Goal: Task Accomplishment & Management: Use online tool/utility

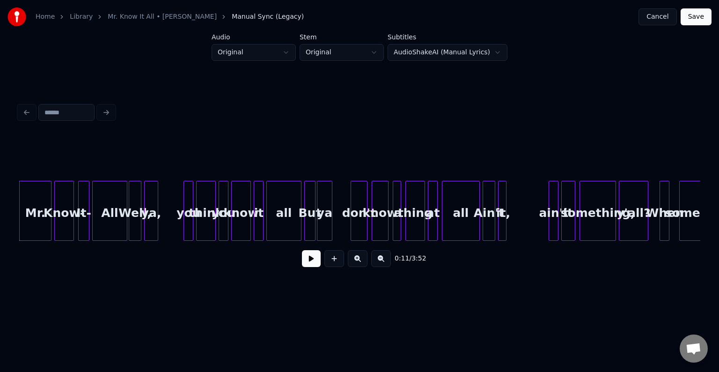
scroll to position [390, 0]
click at [317, 261] on button at bounding box center [311, 258] width 19 height 17
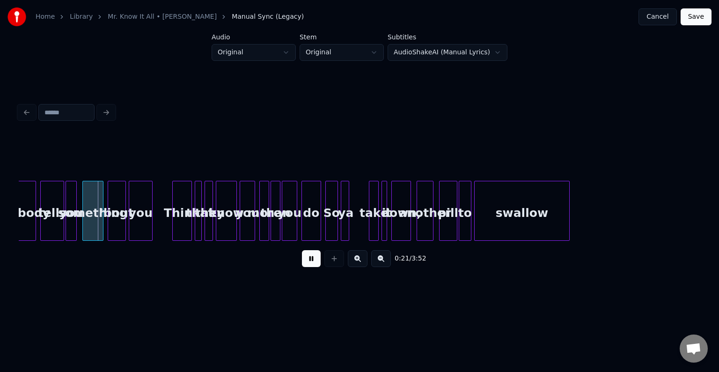
click at [317, 261] on button at bounding box center [311, 258] width 19 height 17
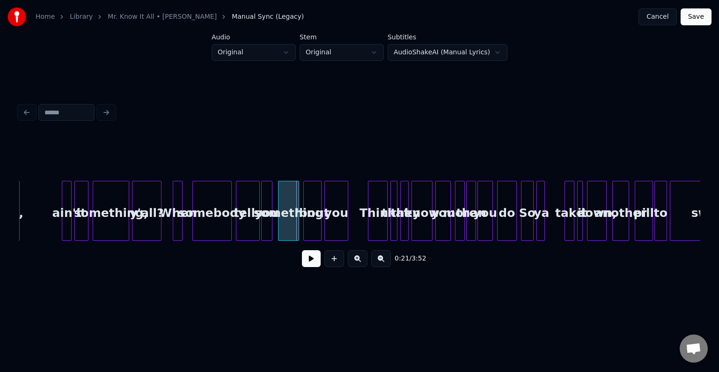
scroll to position [0, 1249]
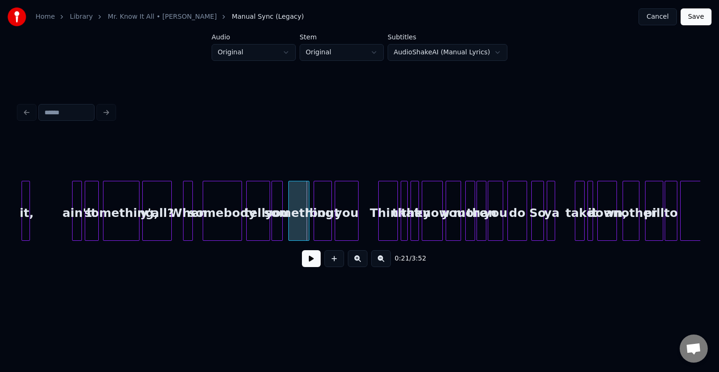
click at [150, 228] on div "y'all?" at bounding box center [157, 213] width 29 height 64
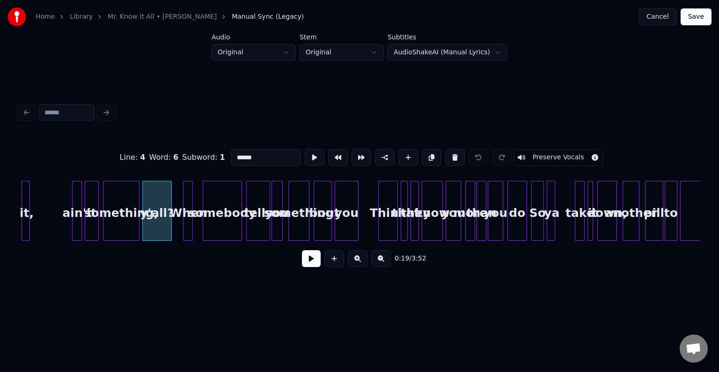
click at [307, 260] on button at bounding box center [311, 258] width 19 height 17
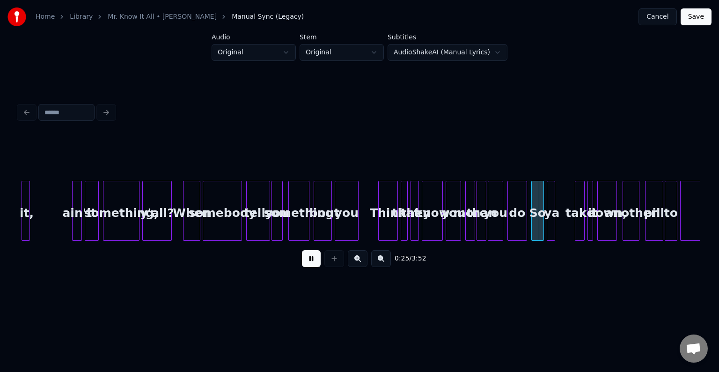
click at [199, 230] on div at bounding box center [198, 210] width 3 height 59
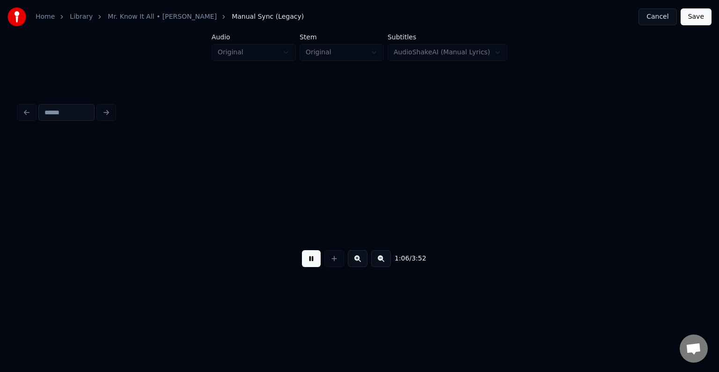
scroll to position [0, 4660]
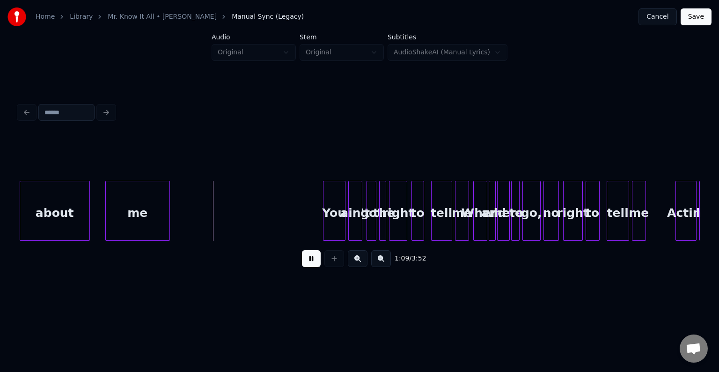
click at [310, 261] on button at bounding box center [311, 258] width 19 height 17
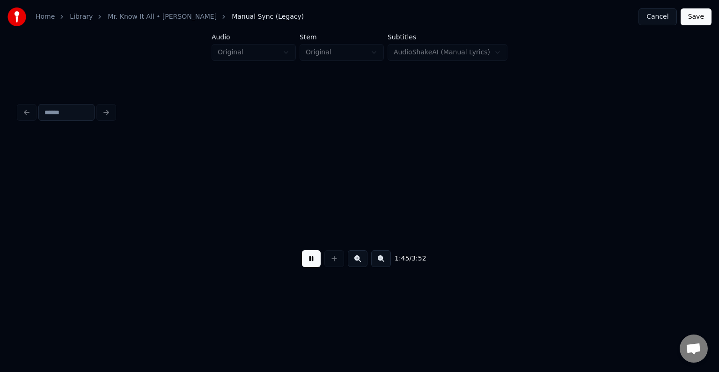
scroll to position [0, 7388]
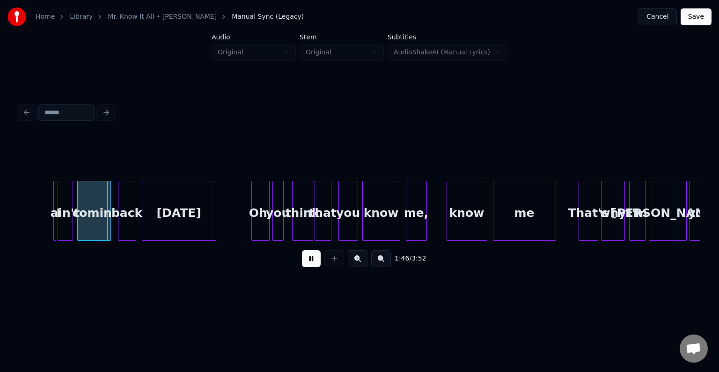
click at [310, 261] on button at bounding box center [311, 258] width 19 height 17
click at [56, 229] on div "I" at bounding box center [56, 211] width 7 height 60
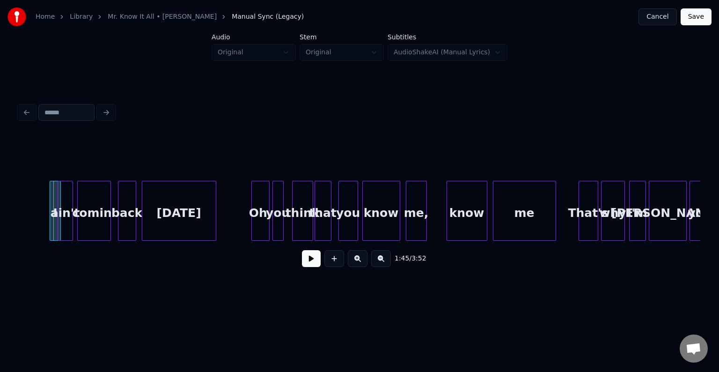
click at [50, 228] on div at bounding box center [51, 210] width 3 height 59
click at [50, 229] on div "I" at bounding box center [51, 213] width 10 height 64
click at [311, 257] on button at bounding box center [311, 258] width 19 height 17
click at [13, 232] on div "Home Library Mr. Know It All • [PERSON_NAME] Manual Sync (Legacy) Cancel Save A…" at bounding box center [359, 149] width 719 height 299
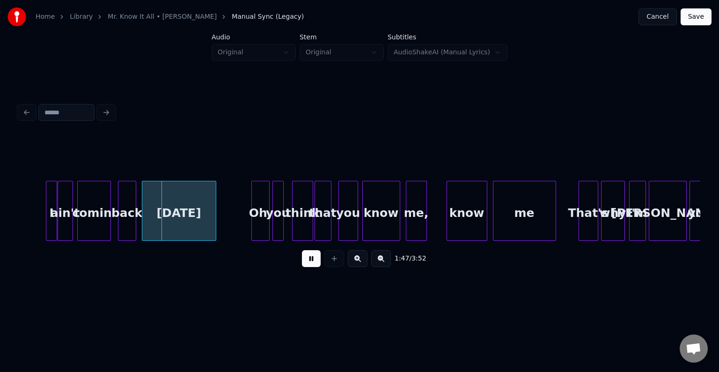
click at [51, 219] on div "I" at bounding box center [51, 213] width 10 height 64
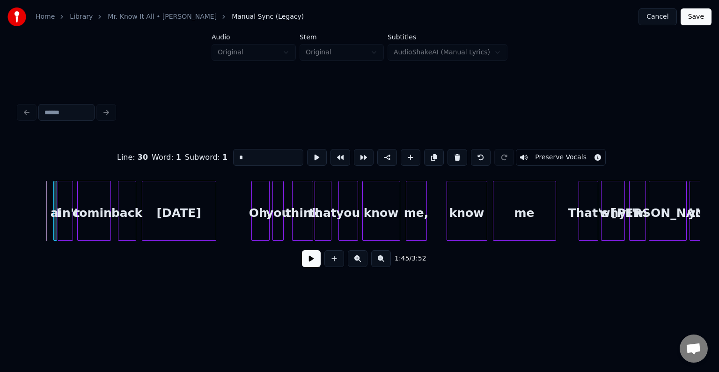
click at [54, 228] on div at bounding box center [55, 210] width 3 height 59
click at [313, 262] on button at bounding box center [311, 258] width 19 height 17
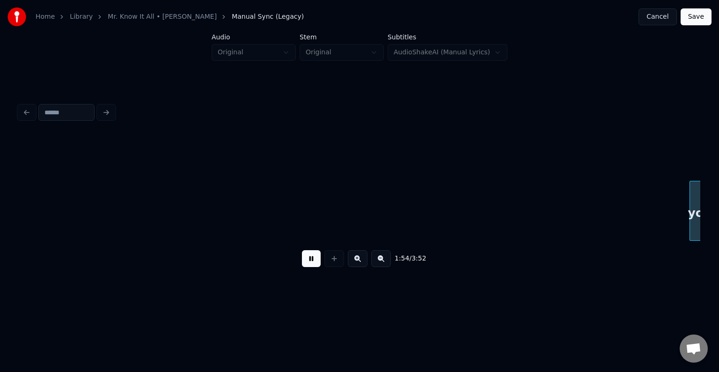
scroll to position [0, 8070]
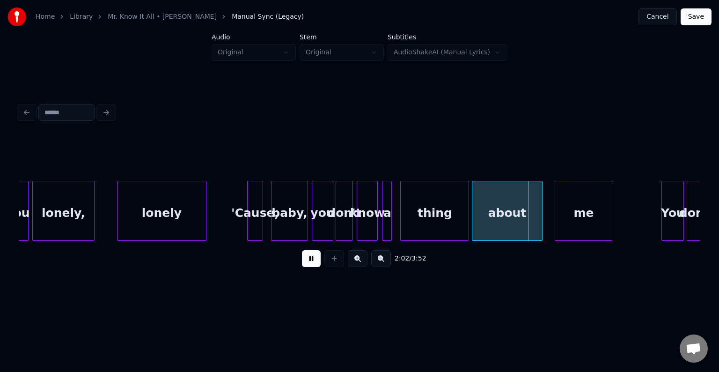
click at [313, 262] on button at bounding box center [311, 258] width 19 height 17
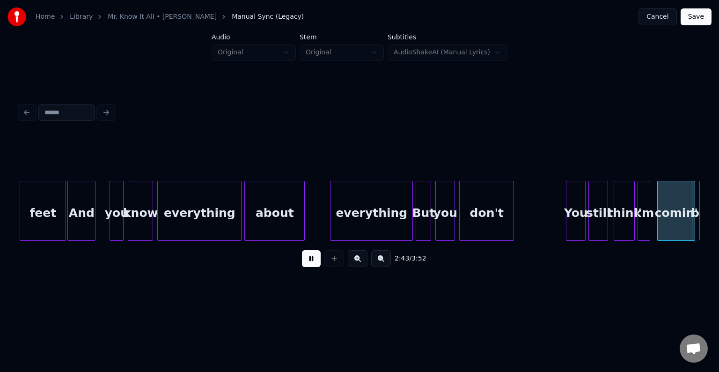
scroll to position [0, 11480]
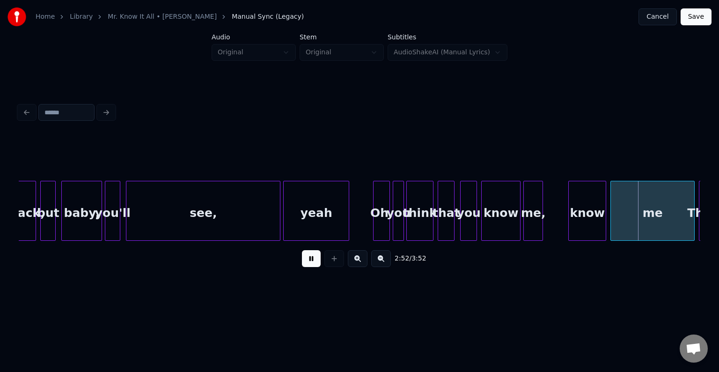
click at [408, 225] on div at bounding box center [408, 210] width 3 height 59
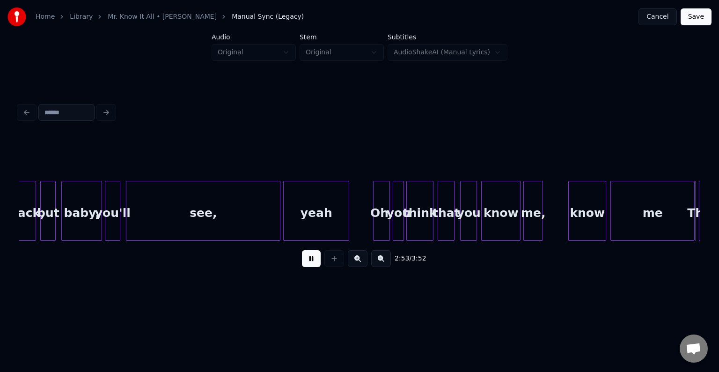
scroll to position [0, 12162]
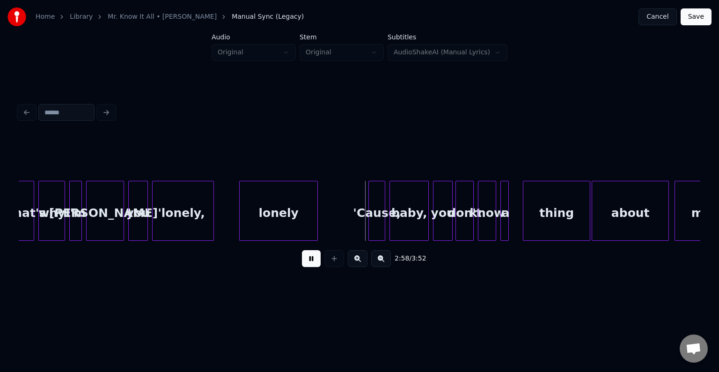
click at [318, 263] on button at bounding box center [311, 258] width 19 height 17
click at [336, 234] on div at bounding box center [335, 210] width 3 height 59
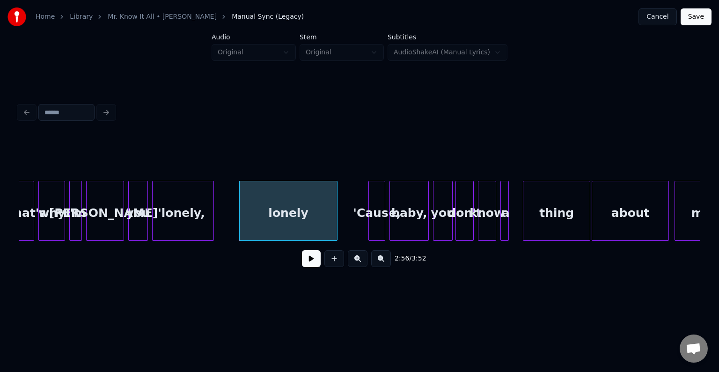
click at [314, 261] on button at bounding box center [311, 258] width 19 height 17
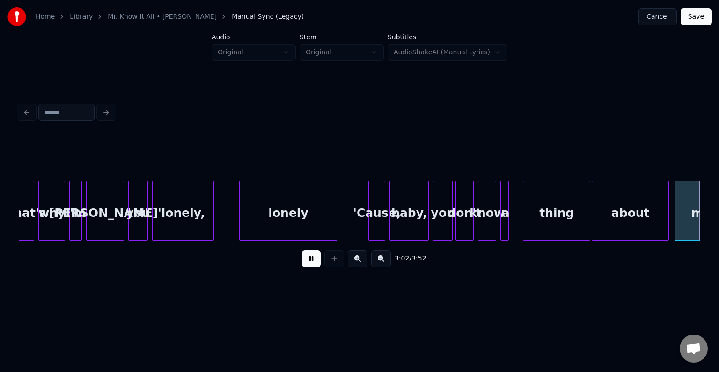
scroll to position [0, 12843]
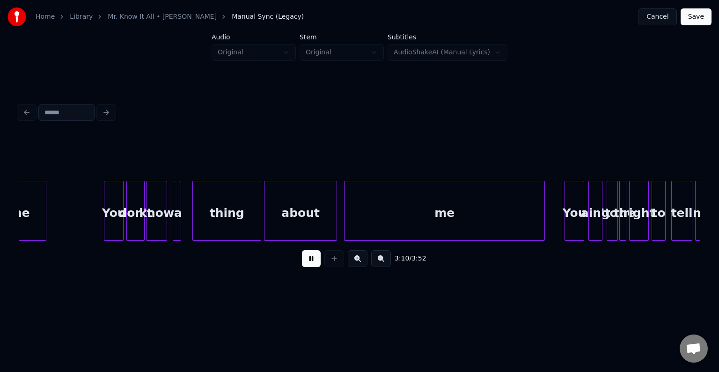
click at [314, 261] on button at bounding box center [311, 258] width 19 height 17
click at [495, 215] on div at bounding box center [493, 210] width 3 height 59
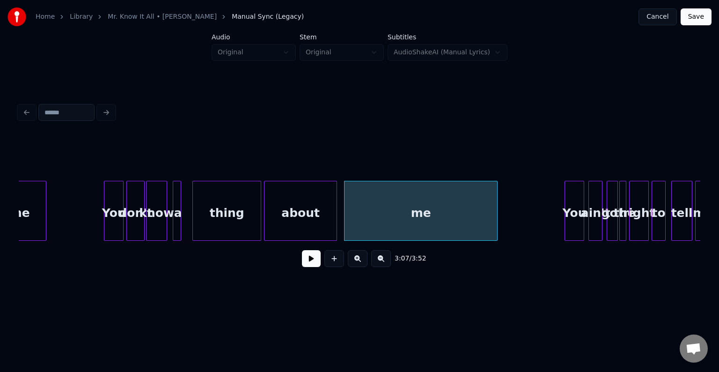
click at [313, 264] on button at bounding box center [311, 258] width 19 height 17
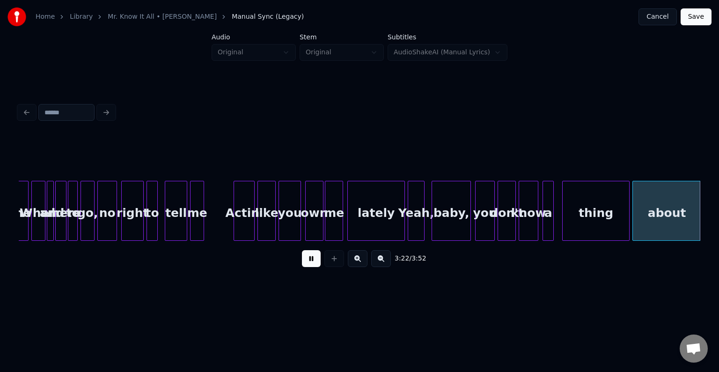
scroll to position [0, 14207]
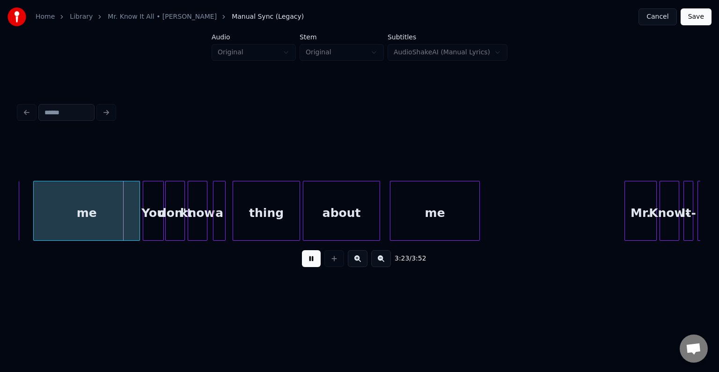
click at [310, 261] on button at bounding box center [311, 258] width 19 height 17
click at [95, 220] on div at bounding box center [95, 210] width 3 height 59
click at [306, 263] on button at bounding box center [311, 258] width 19 height 17
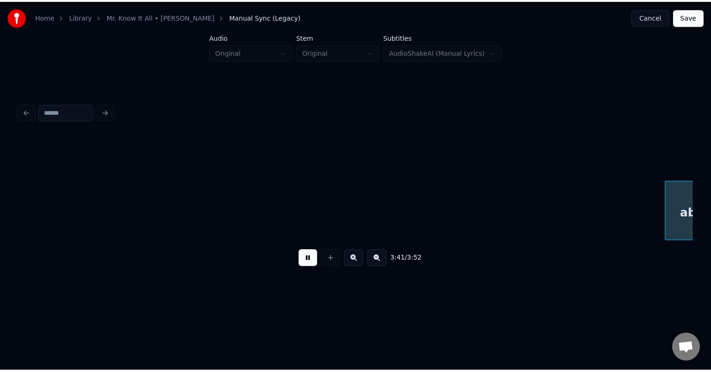
scroll to position [0, 15571]
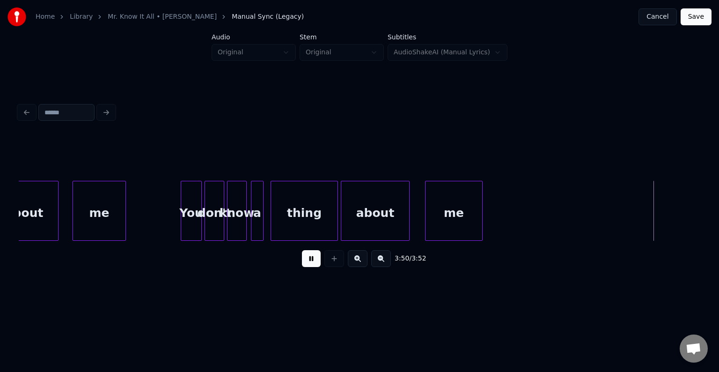
click at [691, 18] on button "Save" at bounding box center [695, 16] width 31 height 17
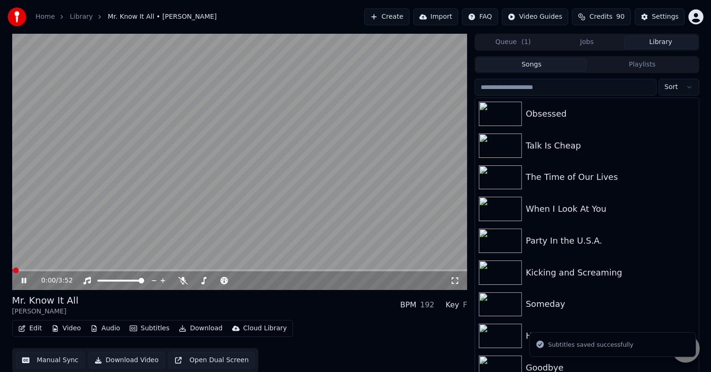
click at [24, 280] on icon at bounding box center [24, 281] width 5 height 6
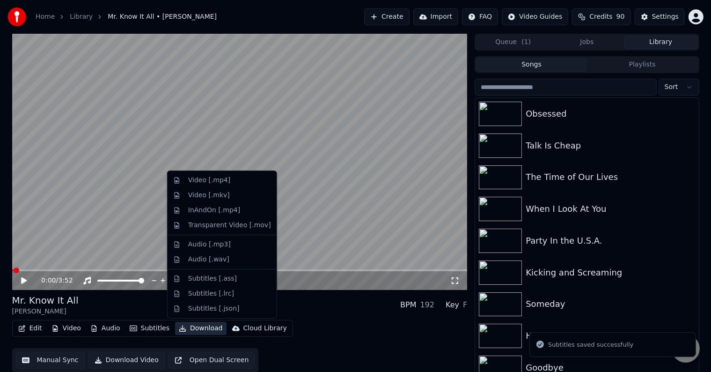
click at [182, 330] on button "Download" at bounding box center [200, 327] width 51 height 13
click at [215, 176] on div "Video [.mp4]" at bounding box center [209, 179] width 42 height 9
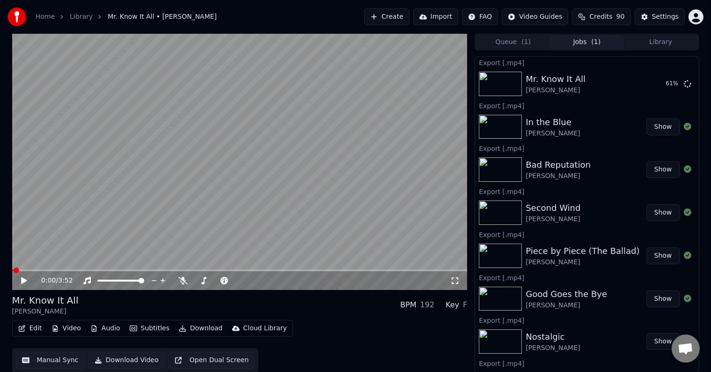
click at [658, 45] on button "Library" at bounding box center [661, 43] width 74 height 14
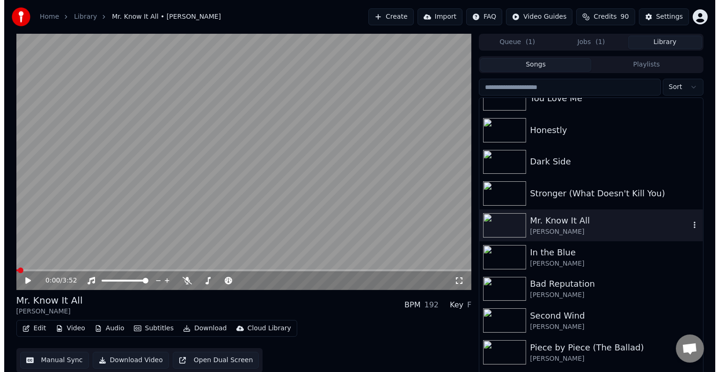
scroll to position [7049, 0]
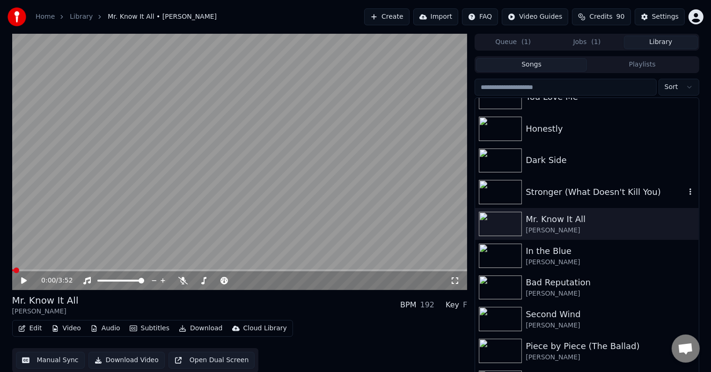
click at [601, 193] on div "Stronger (What Doesn't Kill You)" at bounding box center [606, 191] width 160 height 13
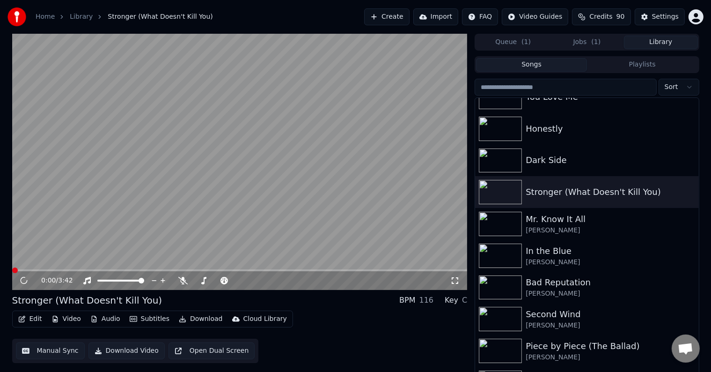
click at [33, 318] on button "Edit" at bounding box center [30, 318] width 31 height 13
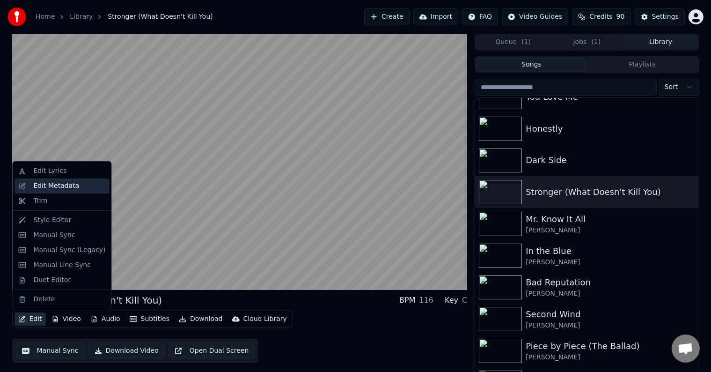
click at [58, 182] on div "Edit Metadata" at bounding box center [56, 185] width 46 height 9
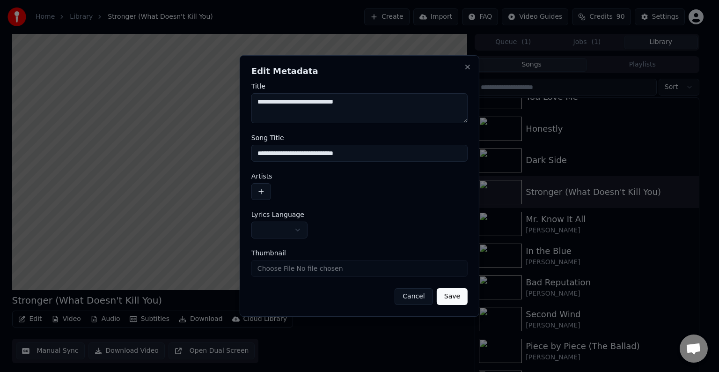
click at [295, 226] on button "button" at bounding box center [279, 229] width 56 height 17
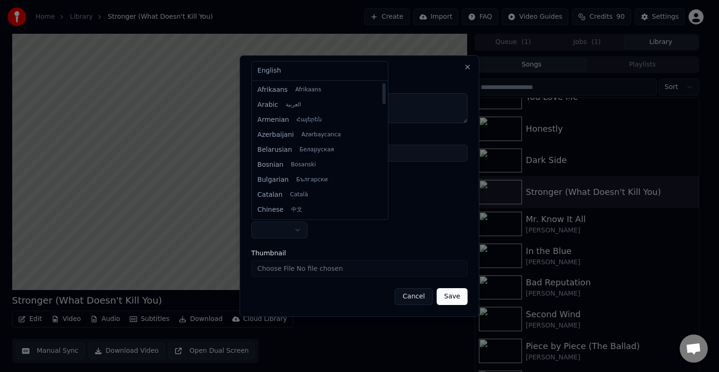
select select "**"
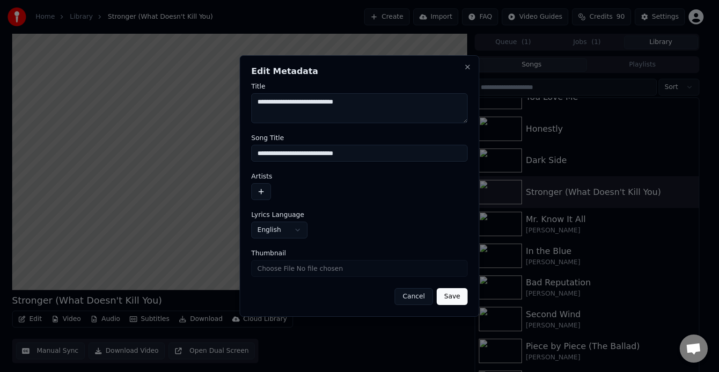
click at [262, 190] on button "button" at bounding box center [261, 191] width 20 height 17
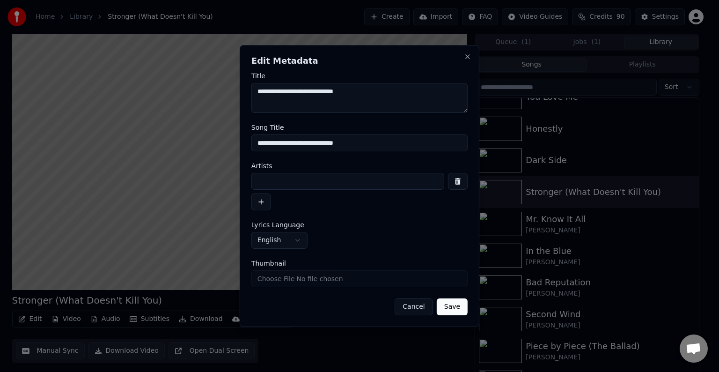
click at [290, 182] on input at bounding box center [347, 181] width 193 height 17
type input "**********"
click at [437, 298] on button "Save" at bounding box center [452, 306] width 31 height 17
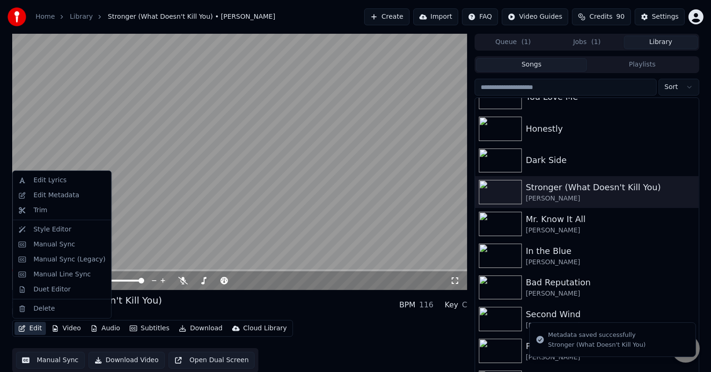
click at [31, 331] on button "Edit" at bounding box center [30, 327] width 31 height 13
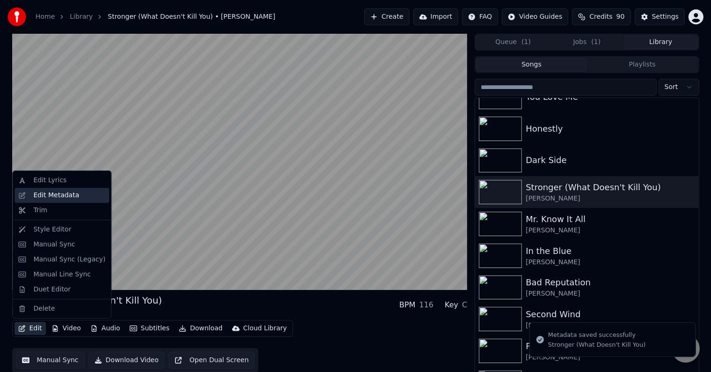
click at [56, 197] on div "Edit Metadata" at bounding box center [56, 194] width 46 height 9
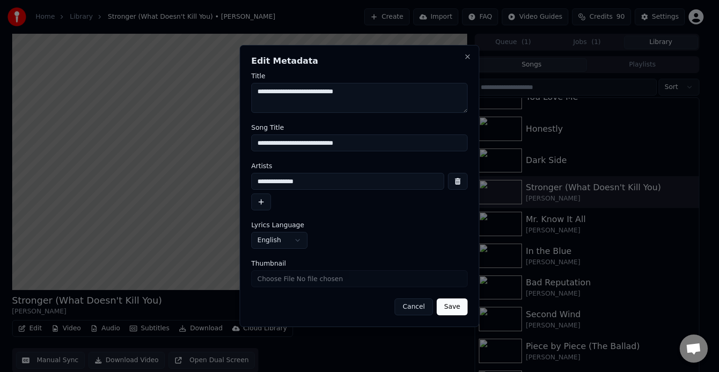
click at [321, 183] on input "**********" at bounding box center [347, 181] width 193 height 17
type input "**********"
click at [437, 298] on button "Save" at bounding box center [452, 306] width 31 height 17
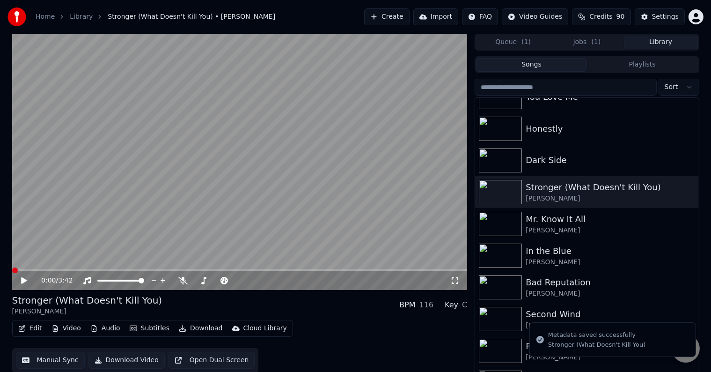
click at [33, 324] on button "Edit" at bounding box center [30, 327] width 31 height 13
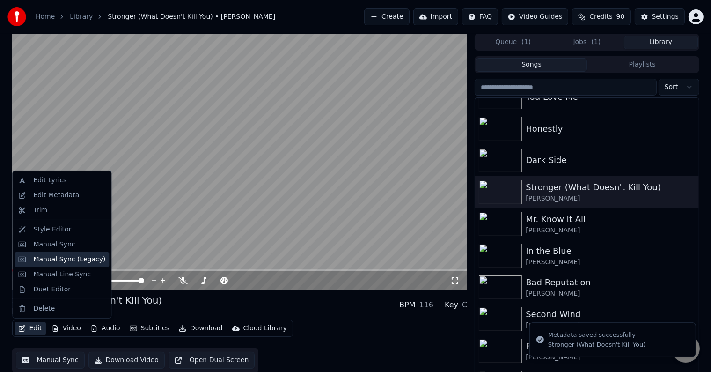
click at [51, 258] on div "Manual Sync (Legacy)" at bounding box center [69, 259] width 72 height 9
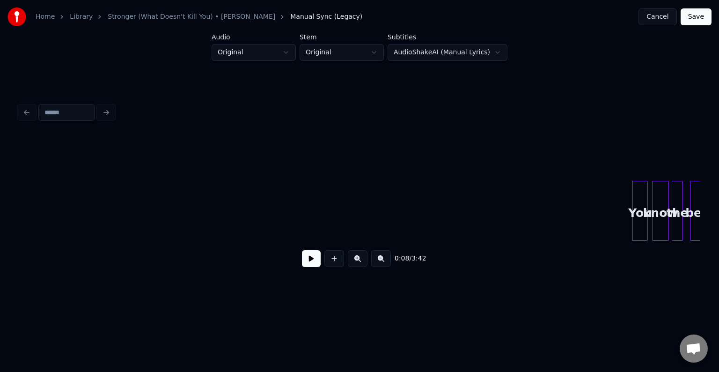
click at [303, 262] on button at bounding box center [311, 258] width 19 height 17
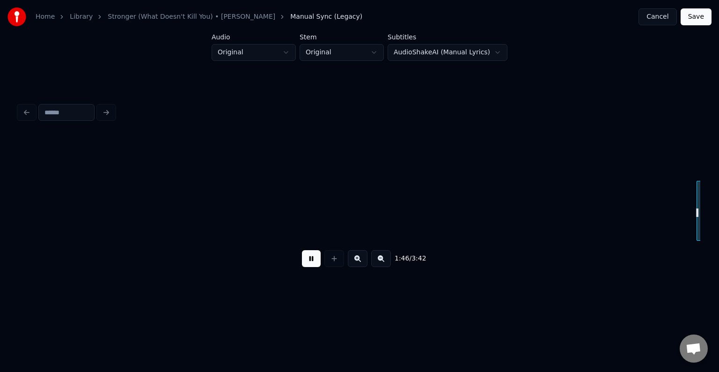
scroll to position [0, 7501]
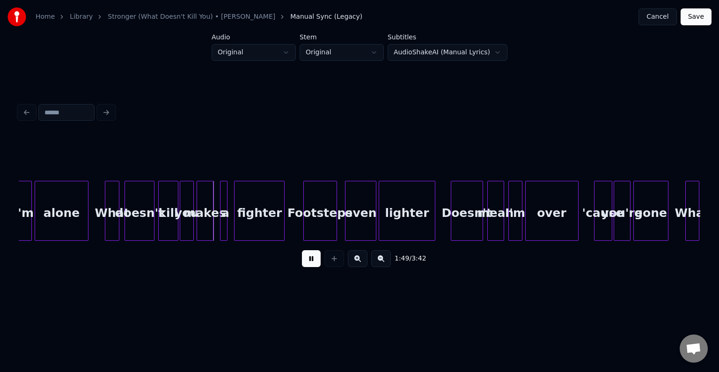
click at [303, 262] on button at bounding box center [311, 258] width 19 height 17
click at [310, 262] on button at bounding box center [311, 258] width 19 height 17
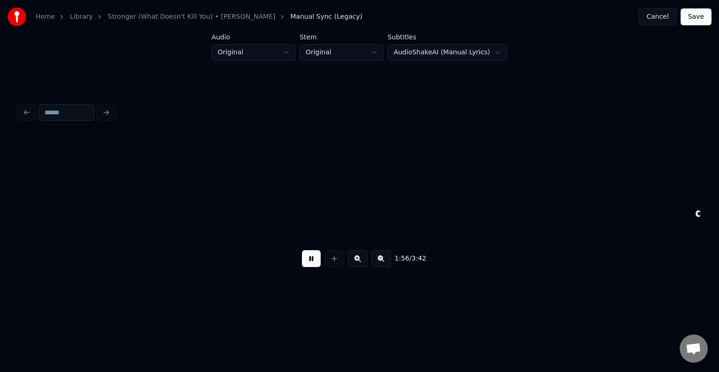
scroll to position [0, 8182]
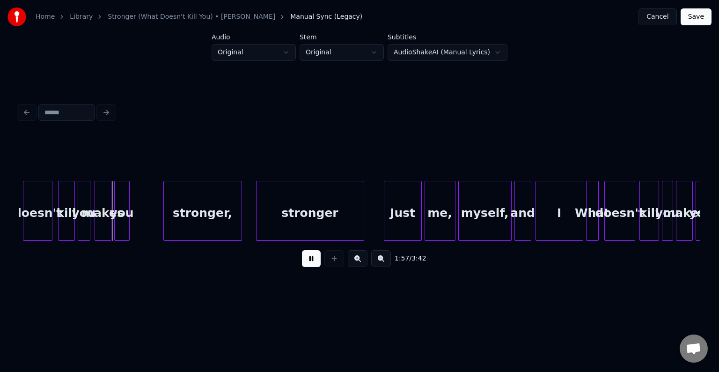
click at [310, 262] on button at bounding box center [311, 258] width 19 height 17
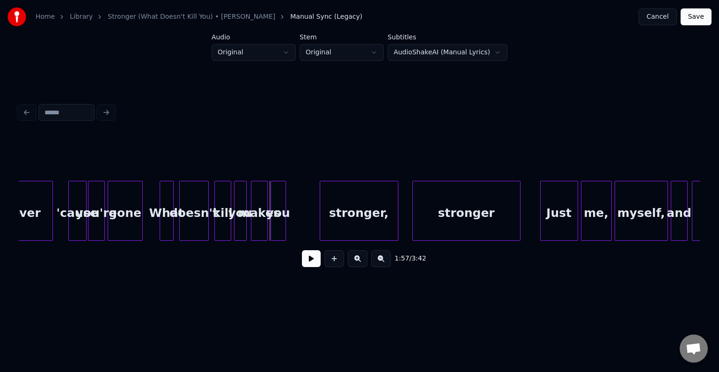
scroll to position [0, 8014]
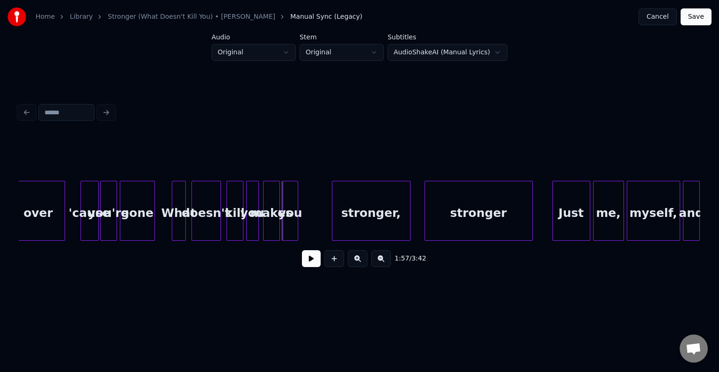
click at [313, 264] on button at bounding box center [311, 258] width 19 height 17
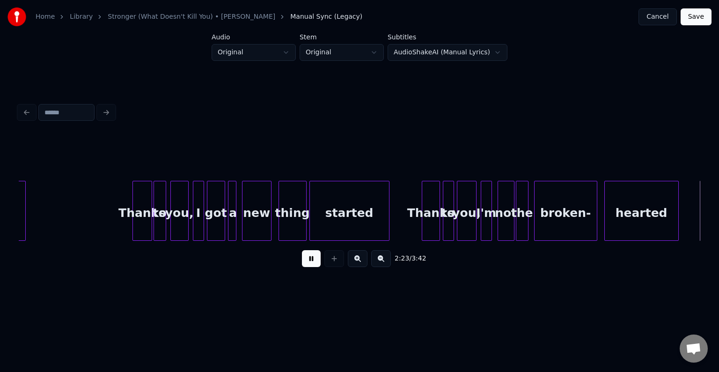
scroll to position [0, 10061]
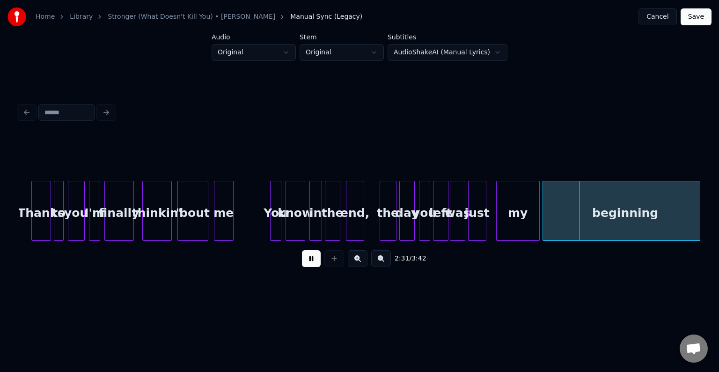
click at [313, 264] on button at bounding box center [311, 258] width 19 height 17
click at [314, 267] on button at bounding box center [311, 258] width 19 height 17
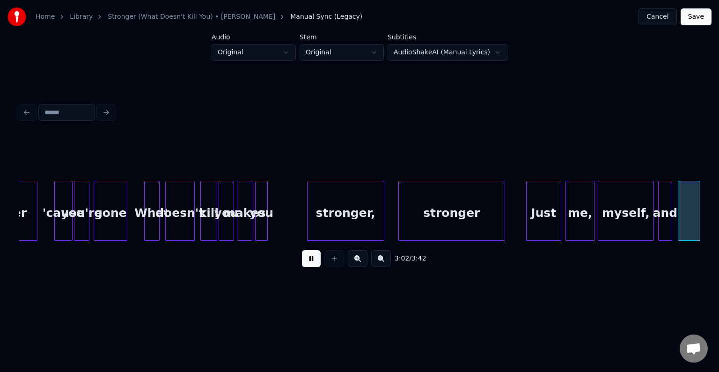
scroll to position [0, 12789]
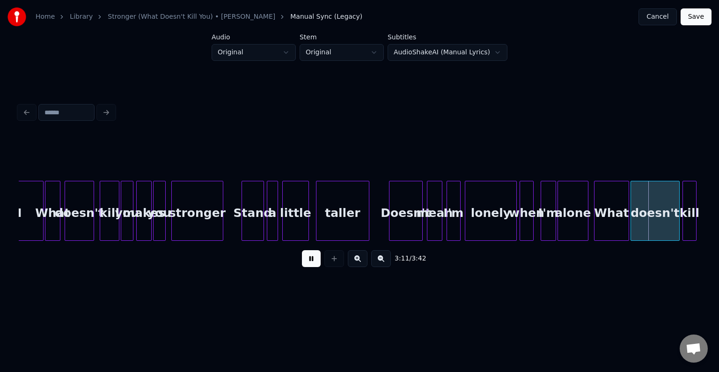
click at [314, 262] on button at bounding box center [311, 258] width 19 height 17
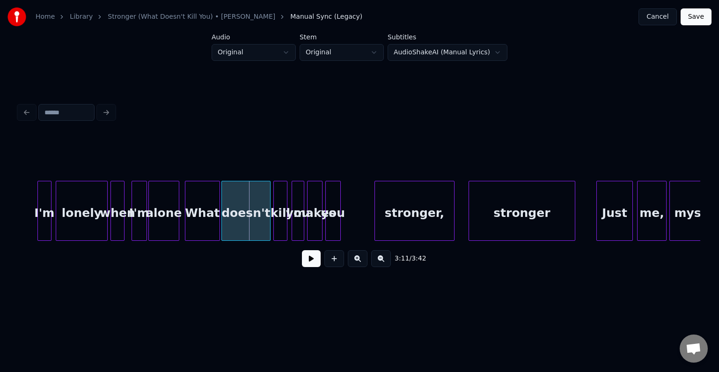
scroll to position [0, 13220]
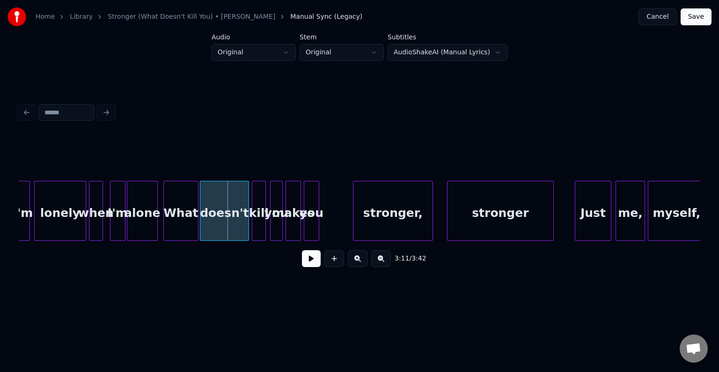
click at [312, 263] on button at bounding box center [311, 258] width 19 height 17
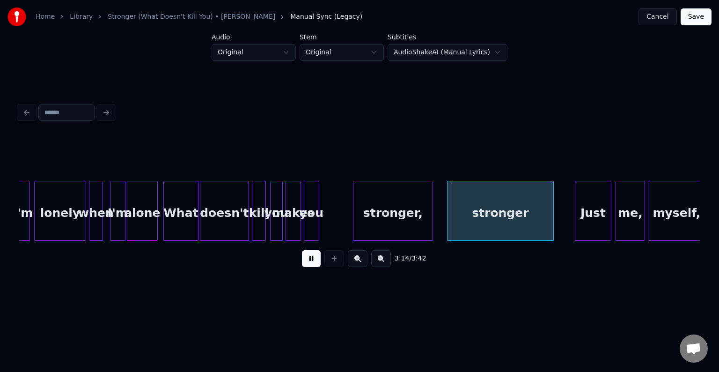
click at [312, 263] on button at bounding box center [311, 258] width 19 height 17
click at [310, 263] on button at bounding box center [311, 258] width 19 height 17
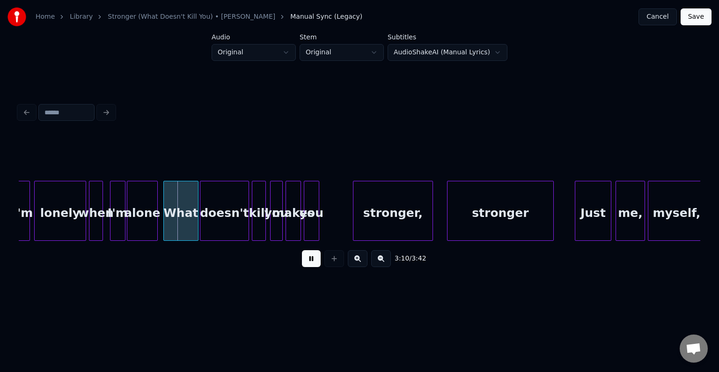
click at [146, 224] on div "alone" at bounding box center [142, 213] width 30 height 64
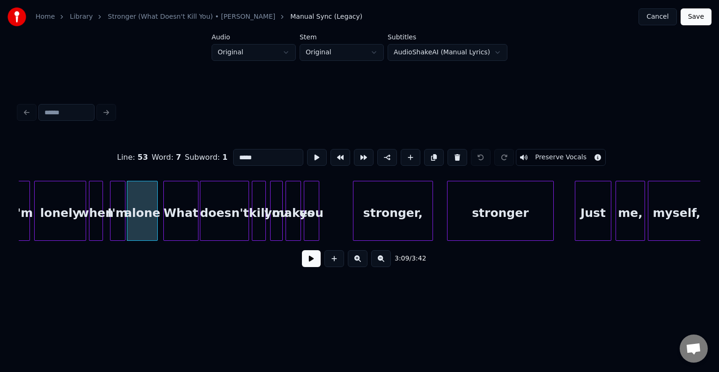
click at [312, 261] on button at bounding box center [311, 258] width 19 height 17
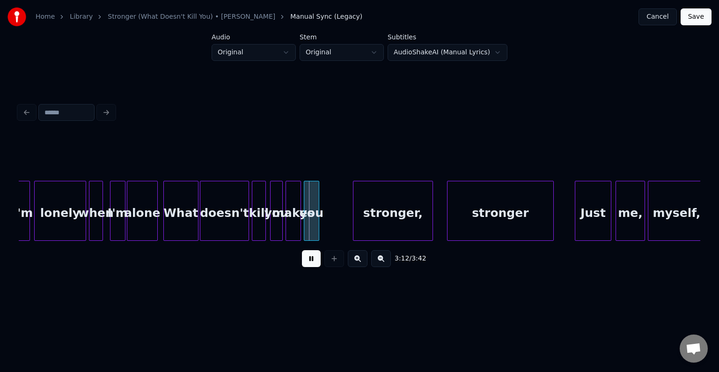
click at [312, 261] on button at bounding box center [311, 258] width 19 height 17
click at [224, 227] on div at bounding box center [225, 210] width 3 height 59
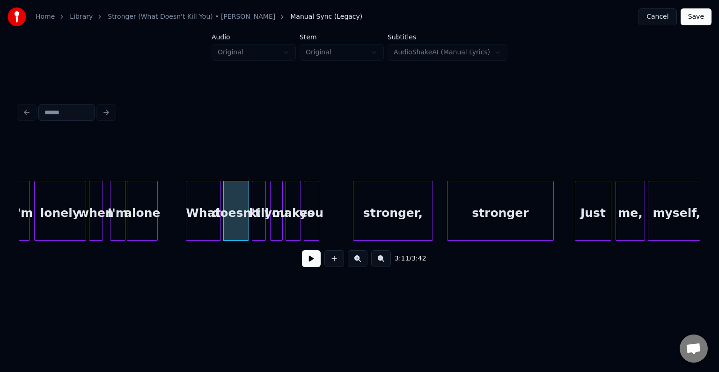
click at [198, 222] on div "What" at bounding box center [203, 213] width 34 height 64
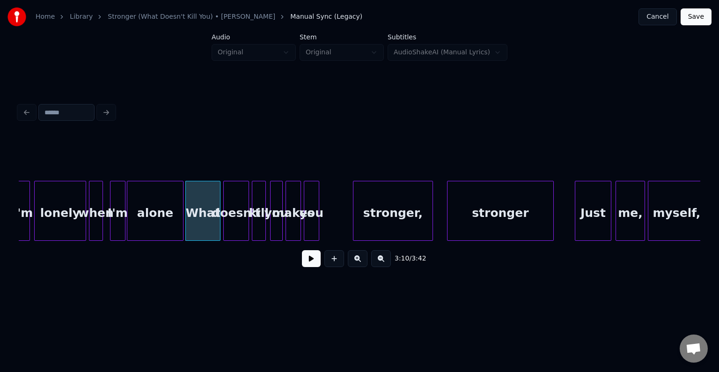
click at [182, 223] on div at bounding box center [181, 210] width 3 height 59
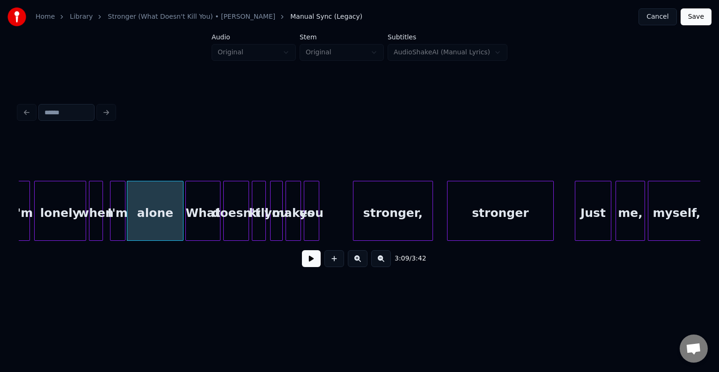
click at [310, 265] on button at bounding box center [311, 258] width 19 height 17
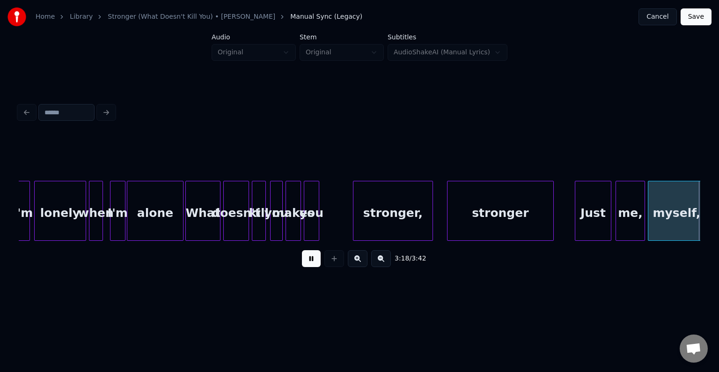
scroll to position [0, 13901]
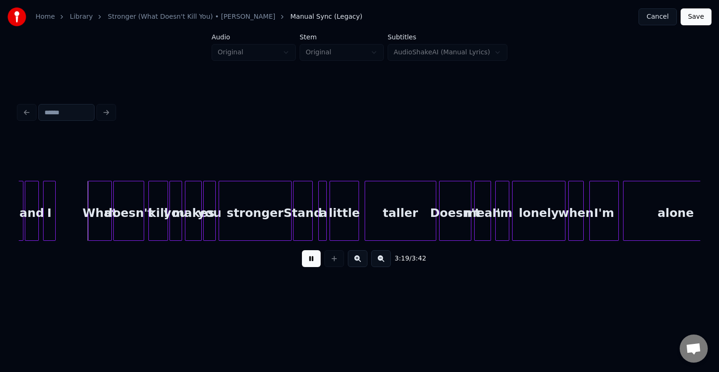
click at [310, 265] on button at bounding box center [311, 258] width 19 height 17
click at [85, 222] on div at bounding box center [84, 210] width 3 height 59
click at [305, 262] on button at bounding box center [311, 258] width 19 height 17
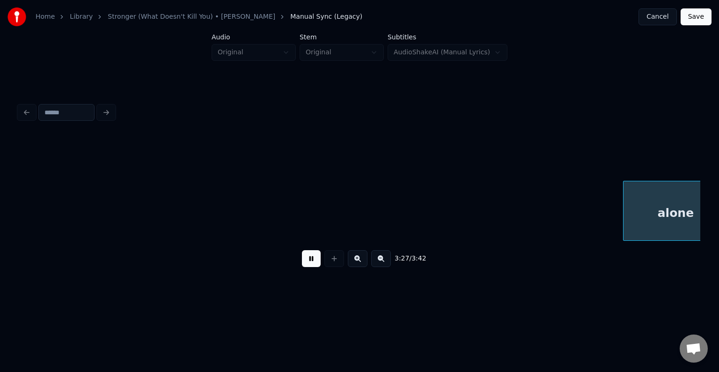
scroll to position [0, 14584]
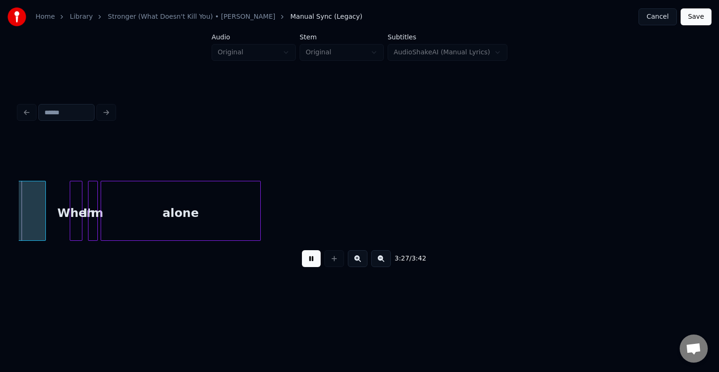
click at [305, 262] on button at bounding box center [311, 258] width 19 height 17
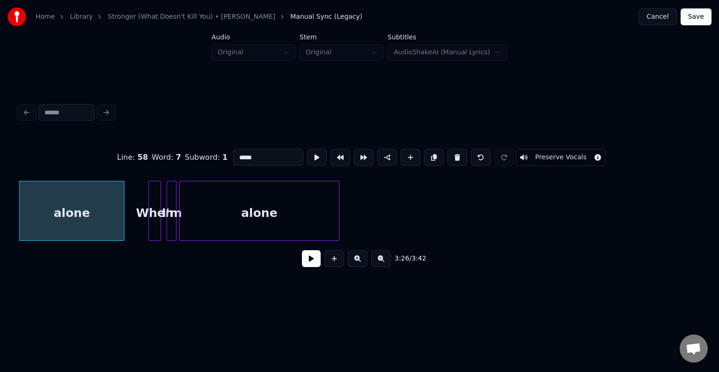
click at [24, 246] on div "3:26 / 3:42" at bounding box center [359, 259] width 681 height 36
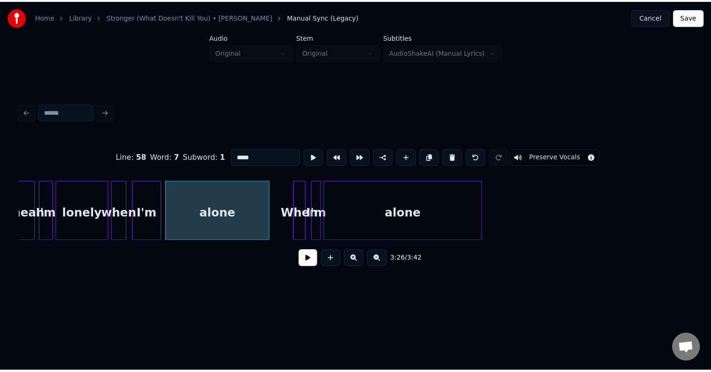
scroll to position [0, 14355]
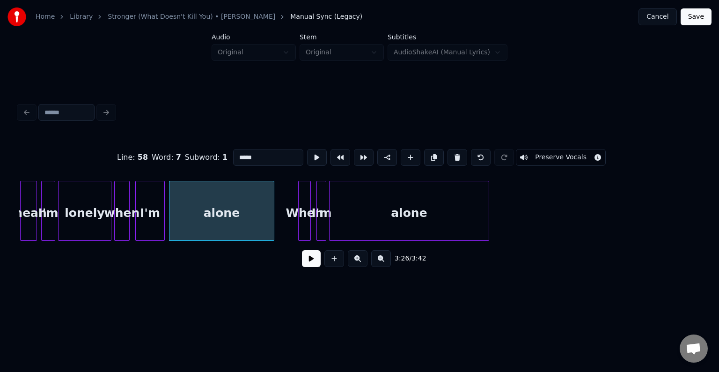
click at [142, 223] on div "I'm" at bounding box center [150, 213] width 29 height 64
type input "***"
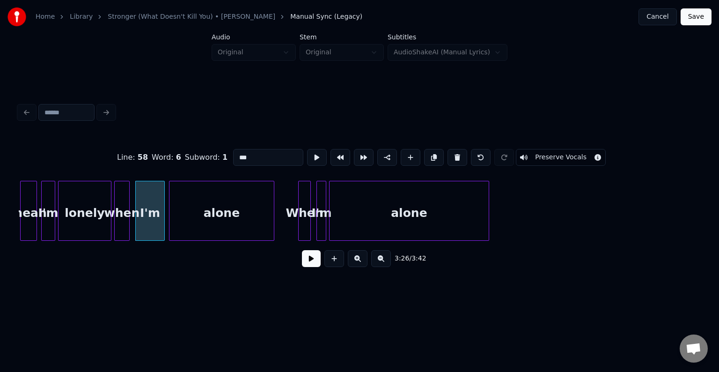
click at [307, 263] on button at bounding box center [311, 258] width 19 height 17
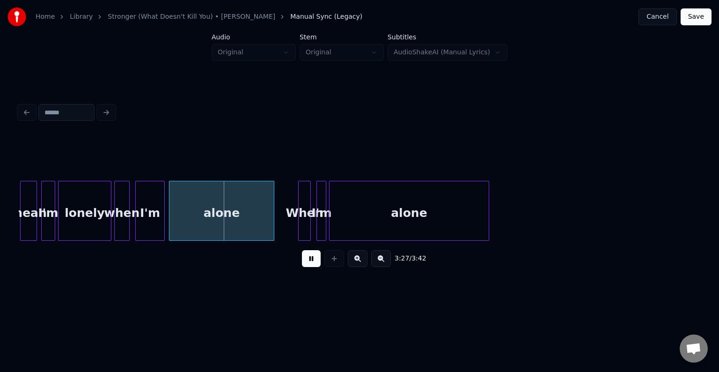
click at [146, 220] on div "I'm" at bounding box center [150, 213] width 29 height 64
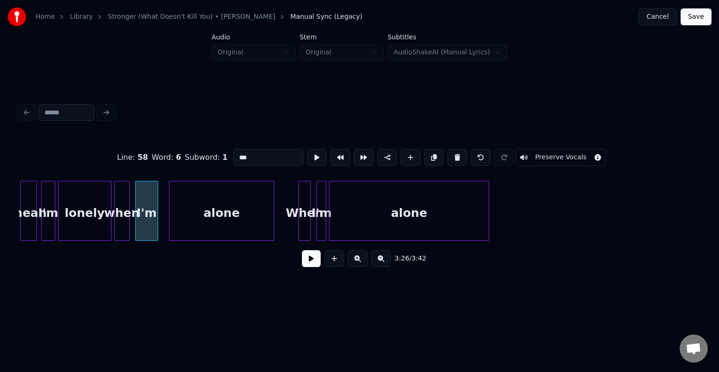
click at [156, 217] on div at bounding box center [156, 210] width 3 height 59
click at [163, 217] on div at bounding box center [163, 210] width 3 height 59
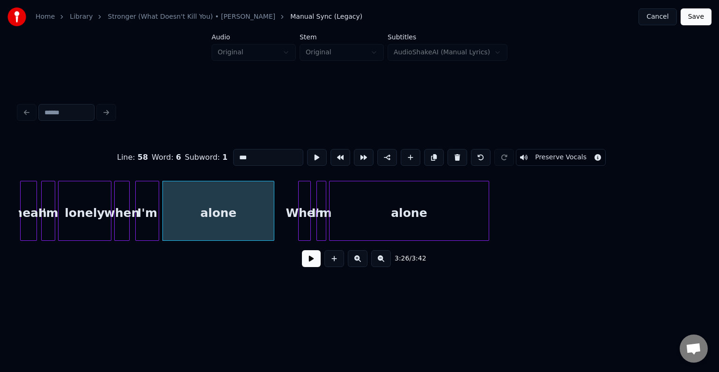
click at [124, 221] on div "when" at bounding box center [122, 213] width 15 height 64
type input "****"
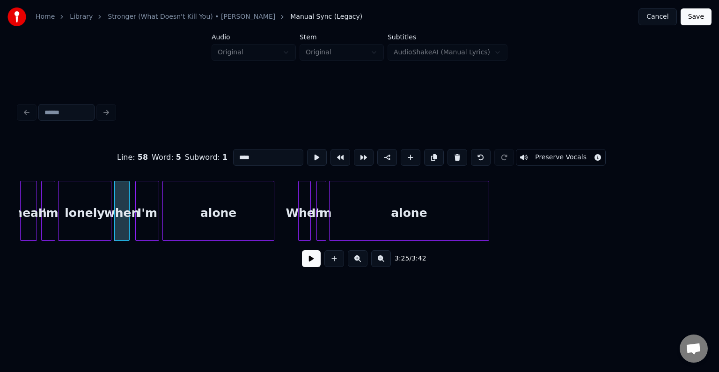
click at [314, 266] on button at bounding box center [311, 258] width 19 height 17
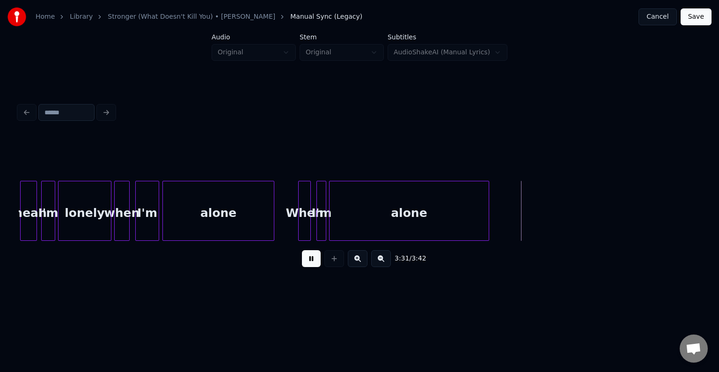
click at [693, 15] on button "Save" at bounding box center [695, 16] width 31 height 17
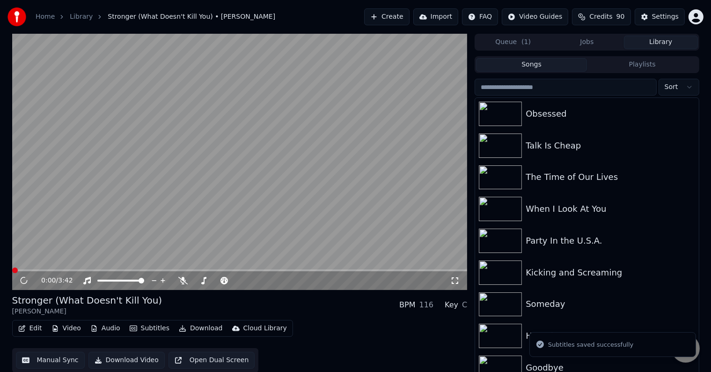
click at [189, 327] on button "Download" at bounding box center [200, 327] width 51 height 13
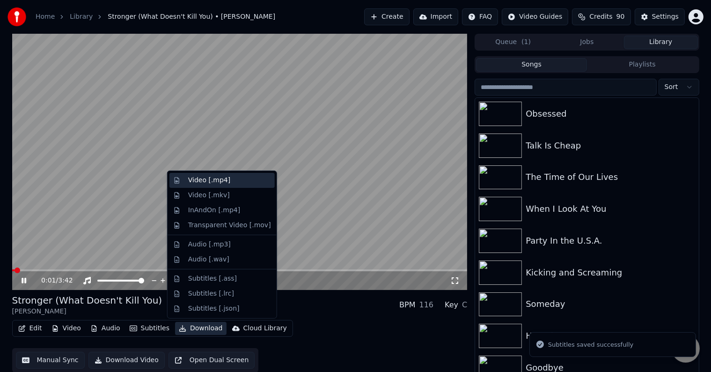
click at [197, 185] on div "Video [.mp4]" at bounding box center [221, 180] width 105 height 15
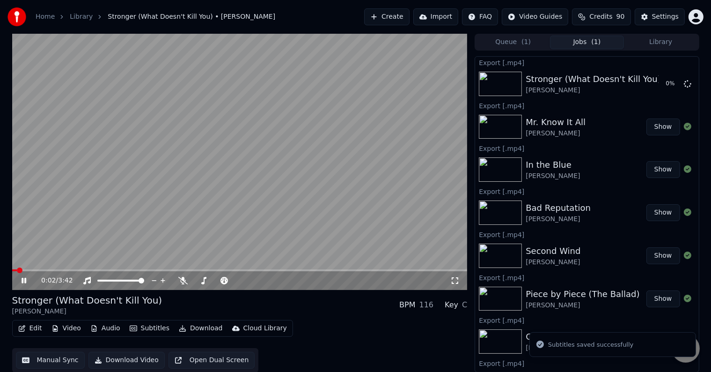
click at [21, 280] on icon at bounding box center [31, 280] width 22 height 7
